Goal: Find specific page/section: Find specific page/section

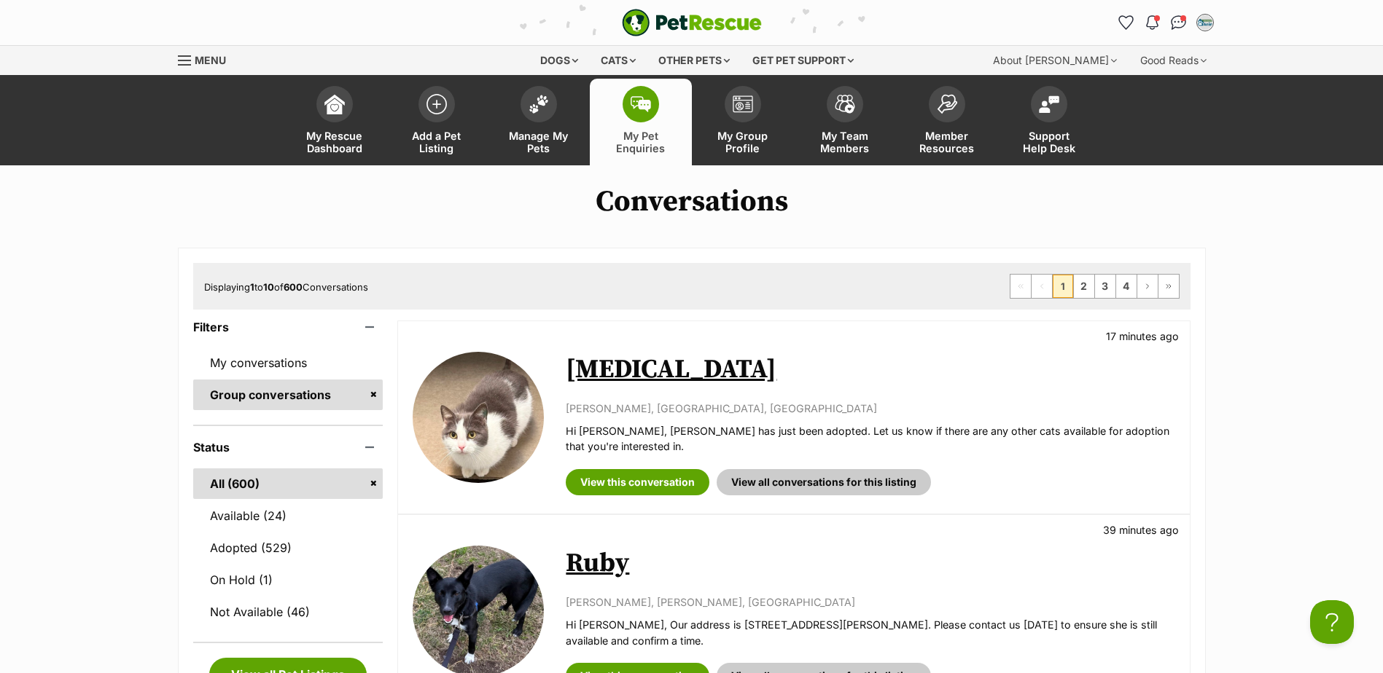
click at [635, 89] on span at bounding box center [640, 104] width 36 height 36
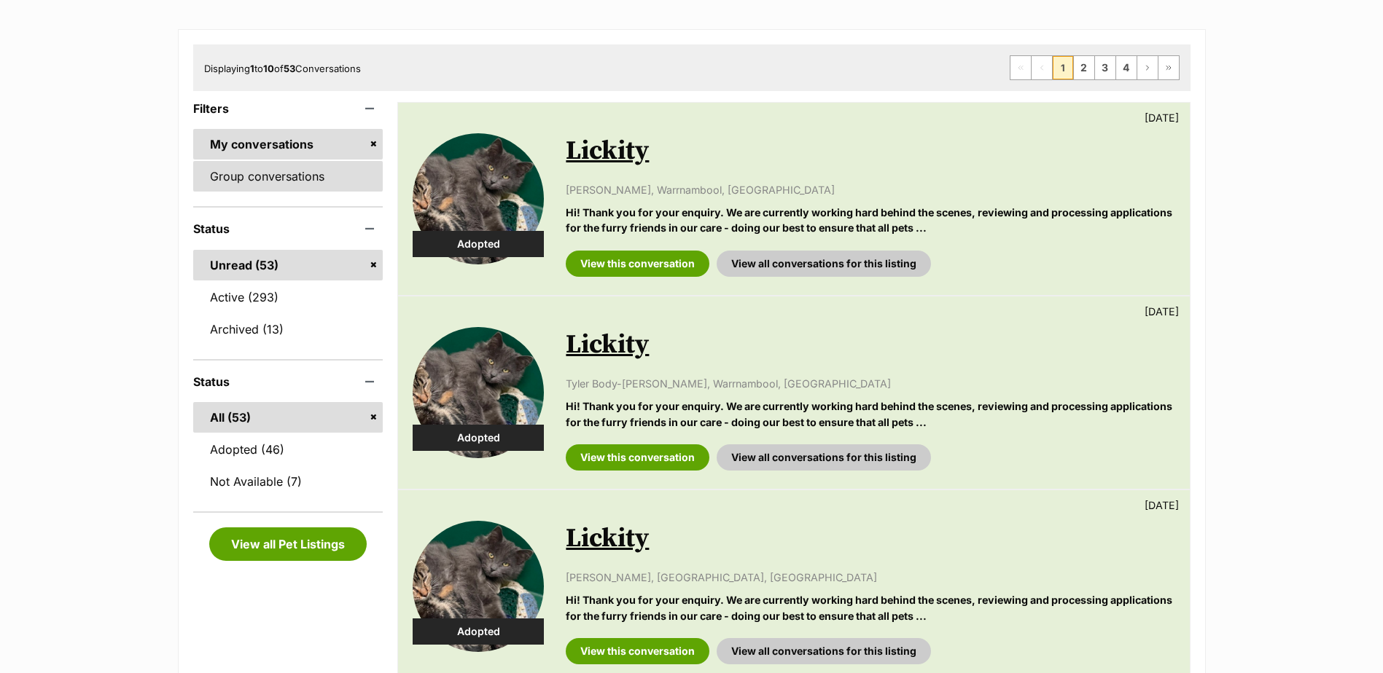
click at [336, 171] on link "Group conversations" at bounding box center [288, 176] width 190 height 31
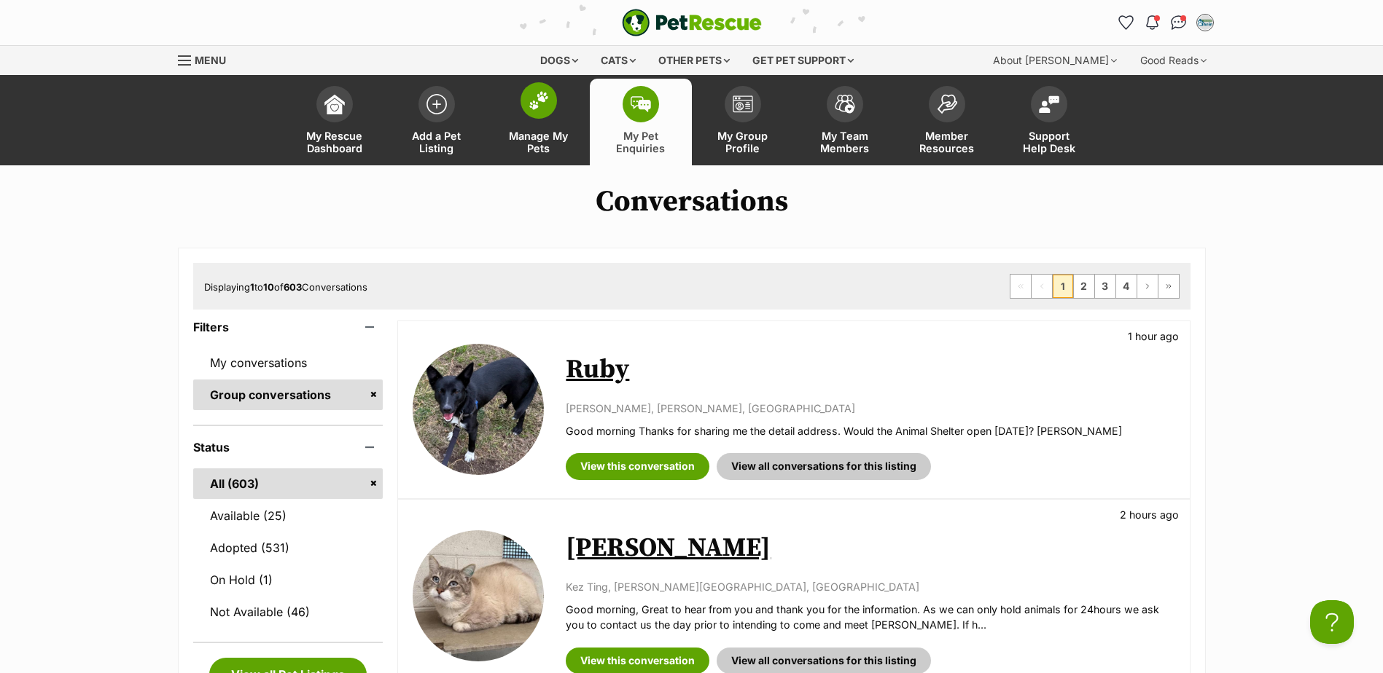
click at [547, 141] on span "Manage My Pets" at bounding box center [539, 142] width 66 height 25
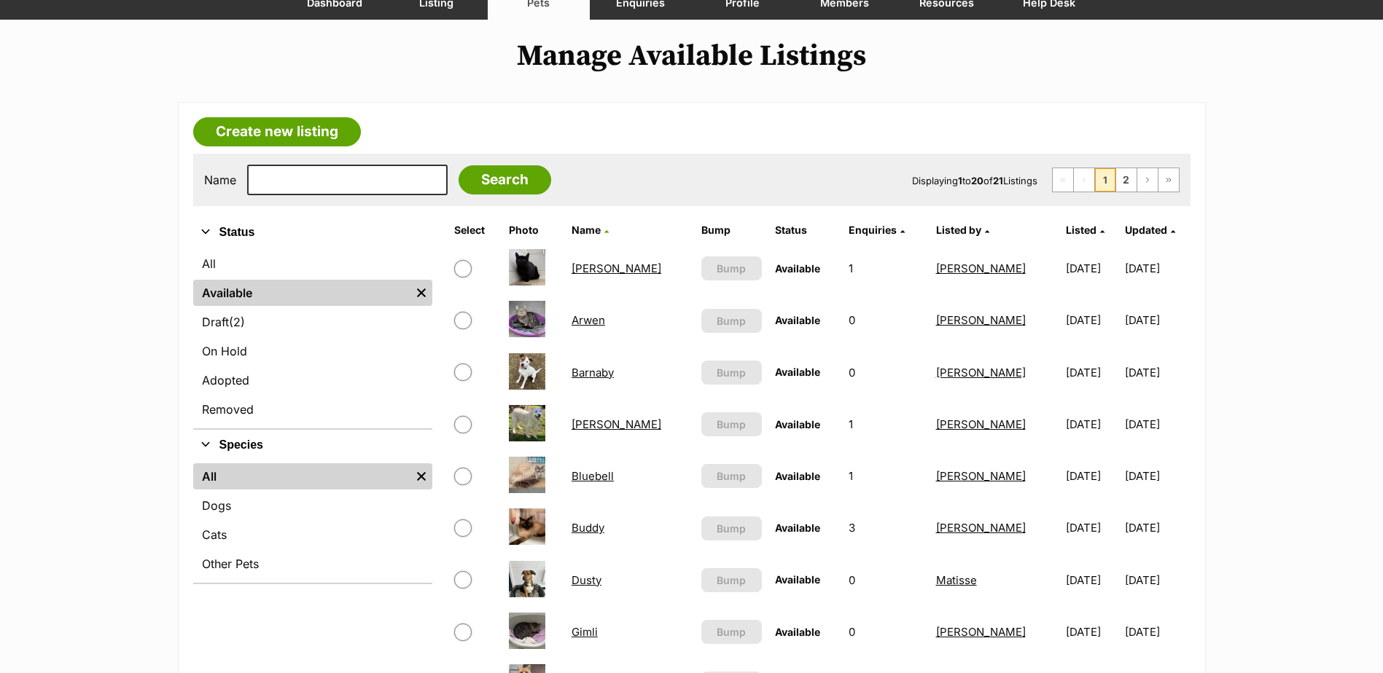
scroll to position [219, 0]
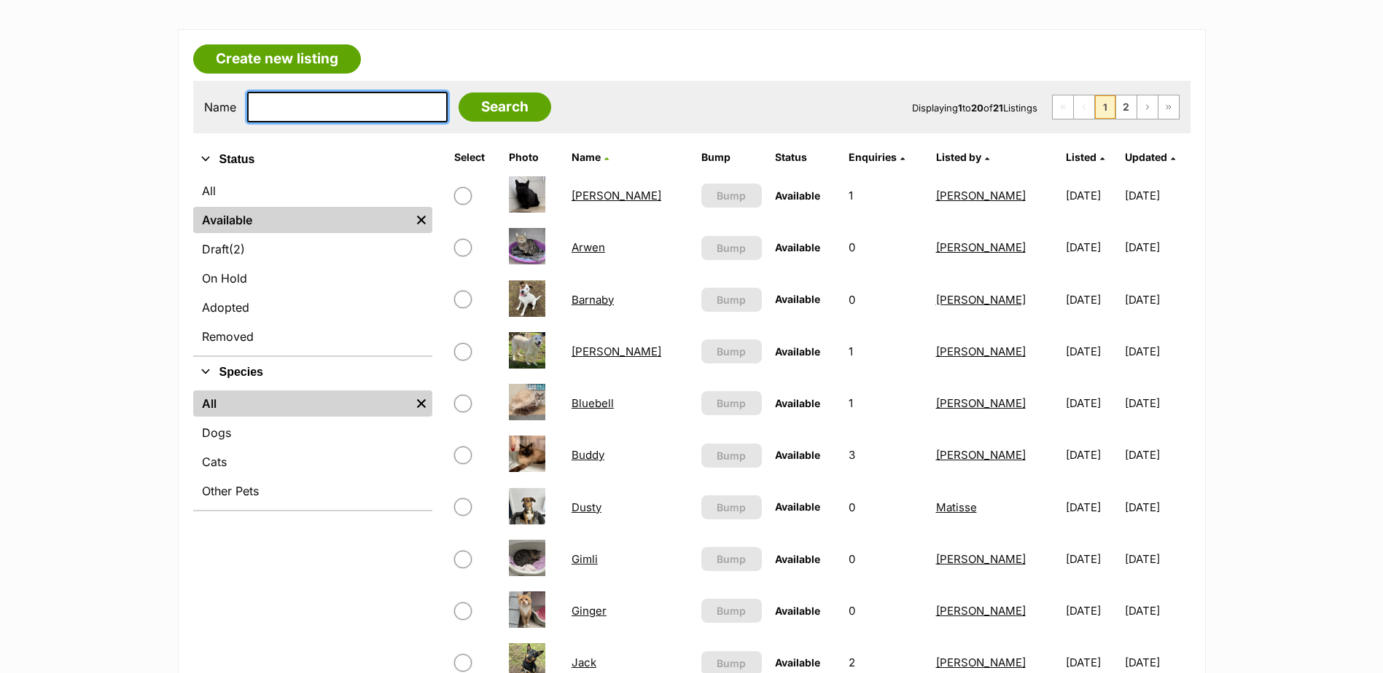
click at [341, 109] on input "text" at bounding box center [347, 107] width 200 height 31
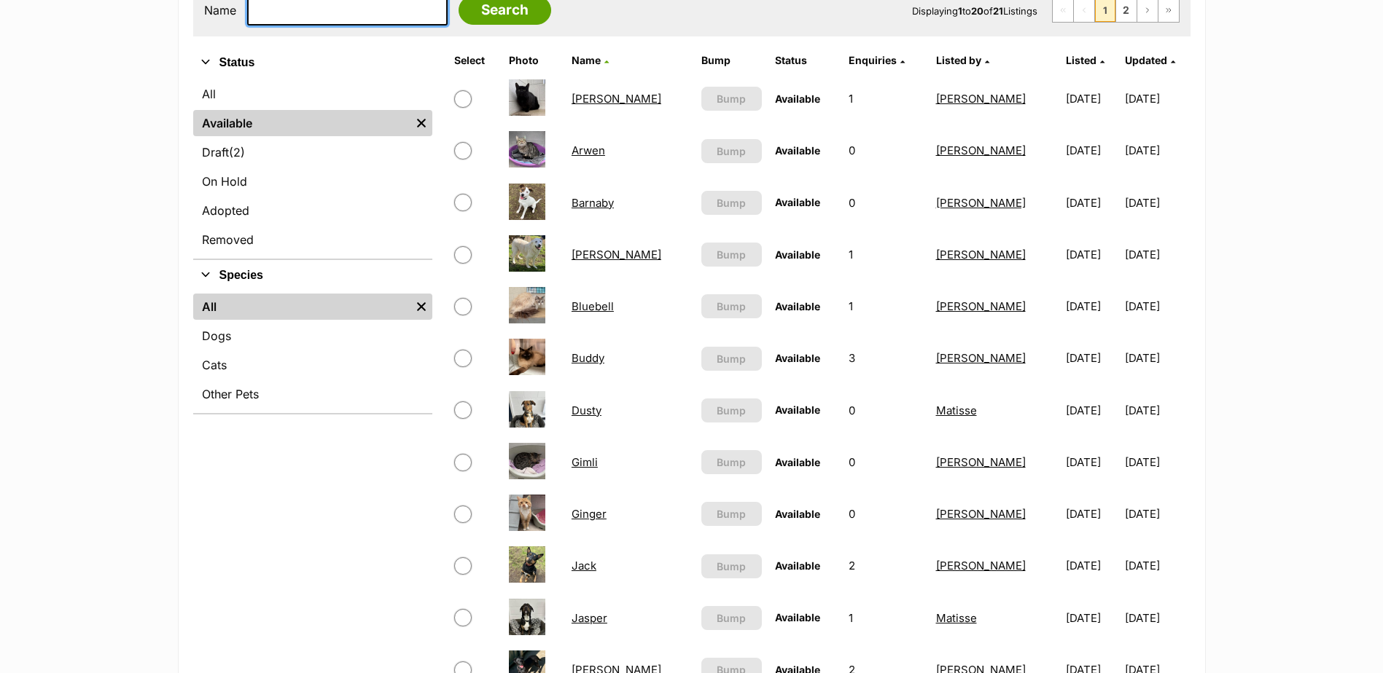
scroll to position [510, 0]
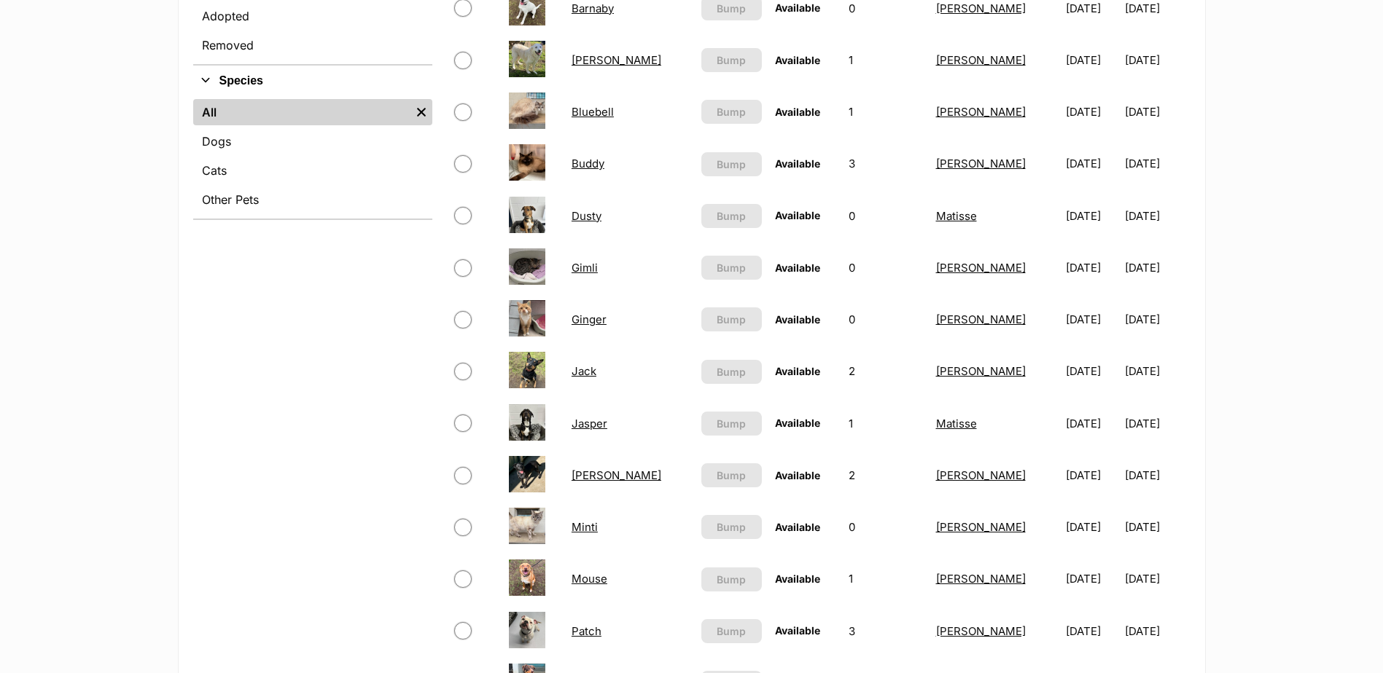
click at [594, 425] on link "Jasper" at bounding box center [589, 424] width 36 height 14
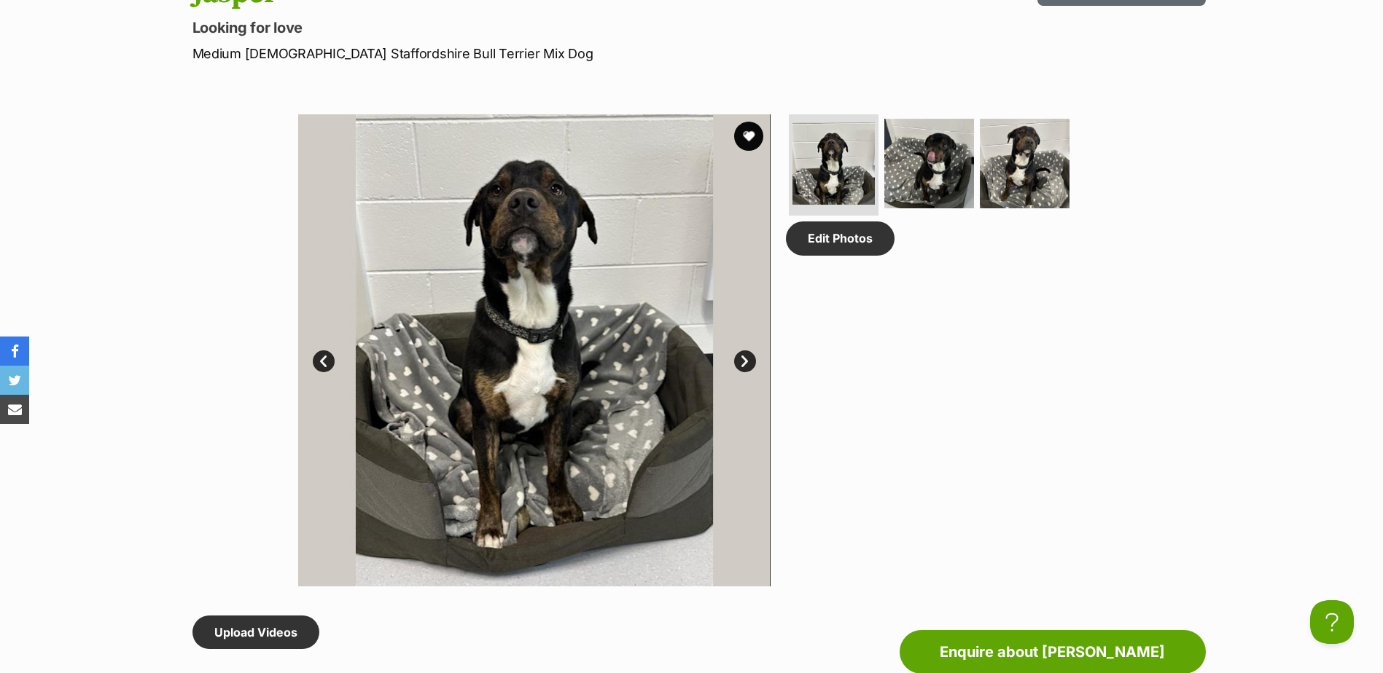
scroll to position [656, 0]
